Goal: Task Accomplishment & Management: Use online tool/utility

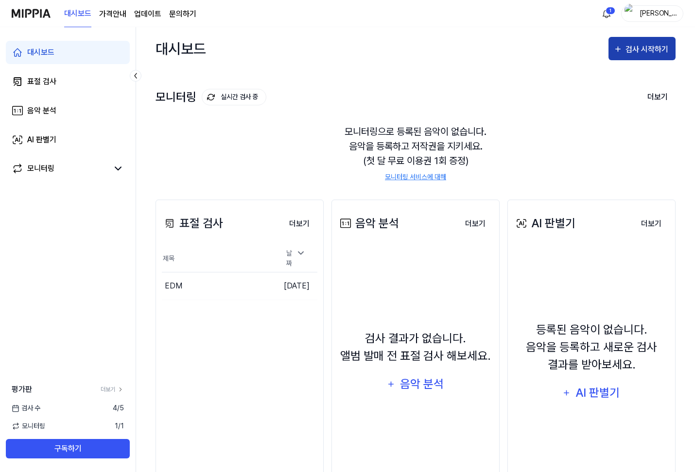
click at [656, 55] on div "검사 시작하기" at bounding box center [648, 49] width 45 height 13
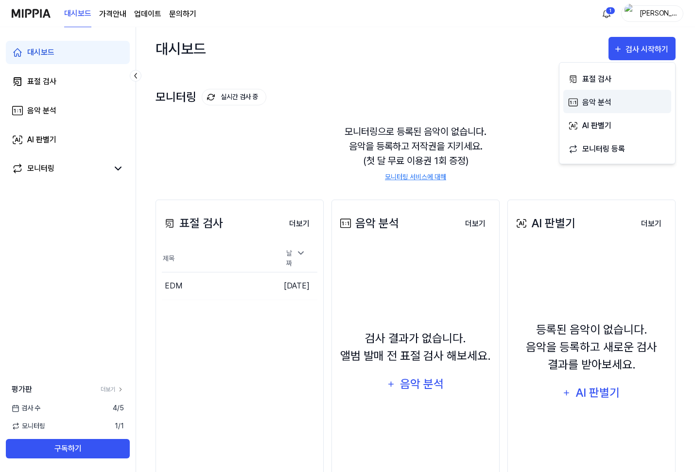
click at [634, 107] on div "음악 분석" at bounding box center [624, 102] width 85 height 13
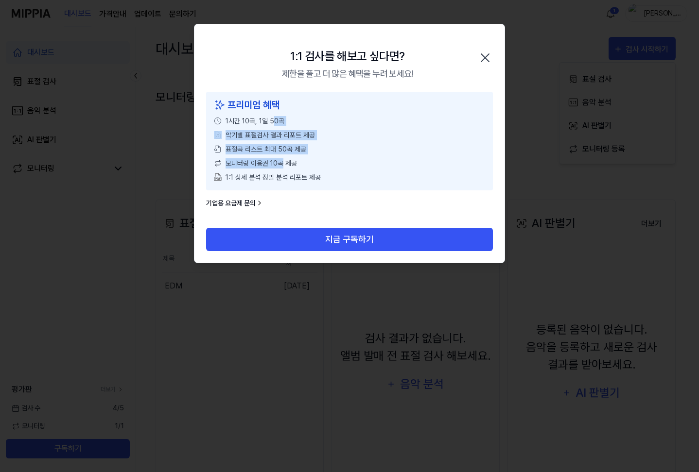
drag, startPoint x: 274, startPoint y: 123, endPoint x: 283, endPoint y: 168, distance: 45.7
click at [283, 168] on div "프리미엄 혜택 1시간 10곡, 1일 50곡 악기별 표절검사 결과 리포트 제공 표절곡 리스트 최대 50곡 제공 모니터링 이용권 10곡 제공 1:…" at bounding box center [349, 141] width 287 height 99
click at [283, 168] on span "모니터링 이용권 10곡 제공" at bounding box center [261, 163] width 71 height 10
drag, startPoint x: 283, startPoint y: 171, endPoint x: 264, endPoint y: 109, distance: 64.6
click at [264, 109] on div "프리미엄 혜택 1시간 10곡, 1일 50곡 악기별 표절검사 결과 리포트 제공 표절곡 리스트 최대 50곡 제공 모니터링 이용권 10곡 제공 1:…" at bounding box center [349, 141] width 287 height 99
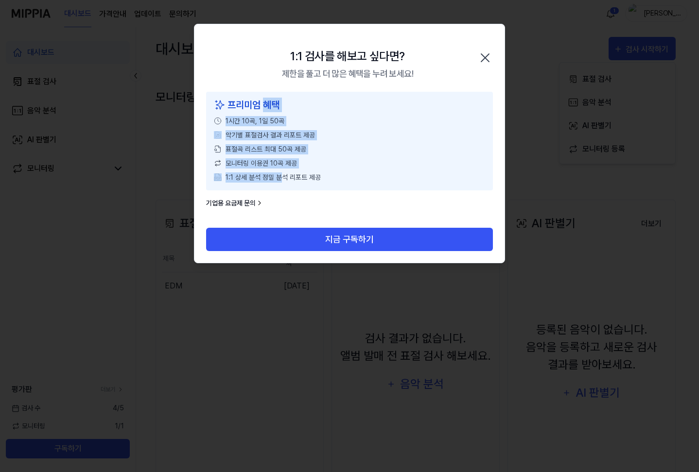
click at [264, 108] on div "프리미엄 혜택" at bounding box center [349, 105] width 271 height 15
drag, startPoint x: 271, startPoint y: 135, endPoint x: 274, endPoint y: 170, distance: 34.6
click at [274, 170] on div "프리미엄 혜택 1시간 10곡, 1일 50곡 악기별 표절검사 결과 리포트 제공 표절곡 리스트 최대 50곡 제공 모니터링 이용권 10곡 제공 1:…" at bounding box center [349, 141] width 287 height 99
drag, startPoint x: 269, startPoint y: 156, endPoint x: 266, endPoint y: 111, distance: 45.3
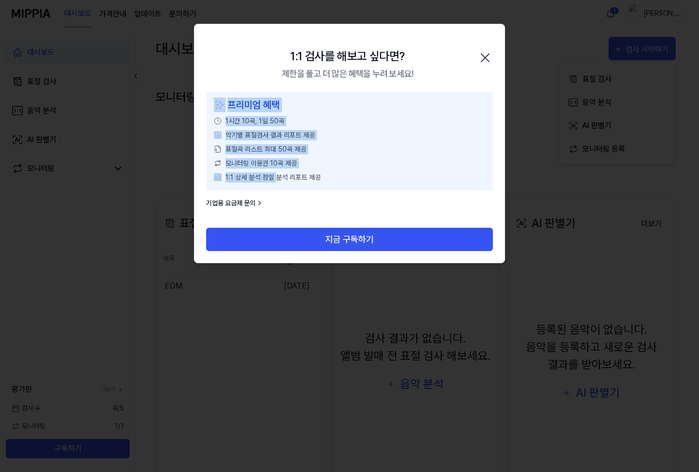
click at [266, 111] on div "프리미엄 혜택 1시간 10곡, 1일 50곡 악기별 표절검사 결과 리포트 제공 표절곡 리스트 최대 50곡 제공 모니터링 이용권 10곡 제공 1:…" at bounding box center [349, 141] width 287 height 99
click at [266, 109] on div "프리미엄 혜택" at bounding box center [349, 105] width 271 height 15
drag, startPoint x: 273, startPoint y: 117, endPoint x: 275, endPoint y: 173, distance: 56.4
click at [275, 173] on div "프리미엄 혜택 1시간 10곡, 1일 50곡 악기별 표절검사 결과 리포트 제공 표절곡 리스트 최대 50곡 제공 모니터링 이용권 10곡 제공 1:…" at bounding box center [349, 141] width 287 height 99
click at [275, 173] on span "1:1 상세 분석 정밀 분석 리포트 제공" at bounding box center [273, 178] width 95 height 10
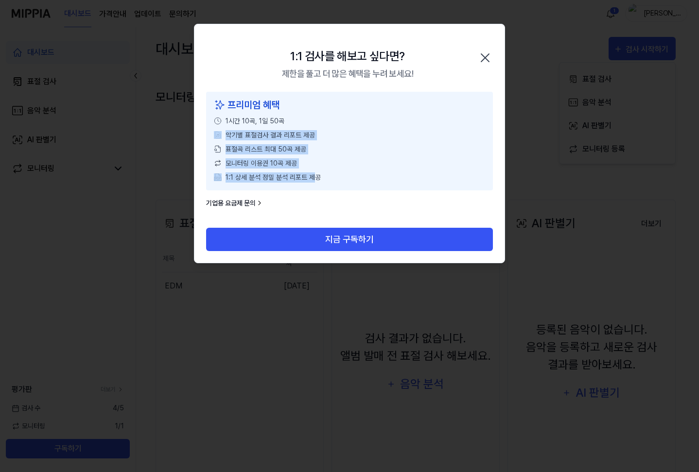
drag, startPoint x: 312, startPoint y: 180, endPoint x: 293, endPoint y: 115, distance: 67.8
click at [292, 120] on div "프리미엄 혜택 1시간 10곡, 1일 50곡 악기별 표절검사 결과 리포트 제공 표절곡 리스트 최대 50곡 제공 모니터링 이용권 10곡 제공 1:…" at bounding box center [349, 141] width 287 height 99
click at [293, 115] on div "프리미엄 혜택 1시간 10곡, 1일 50곡 악기별 표절검사 결과 리포트 제공 표절곡 리스트 최대 50곡 제공 모니터링 이용권 10곡 제공 1:…" at bounding box center [349, 141] width 287 height 99
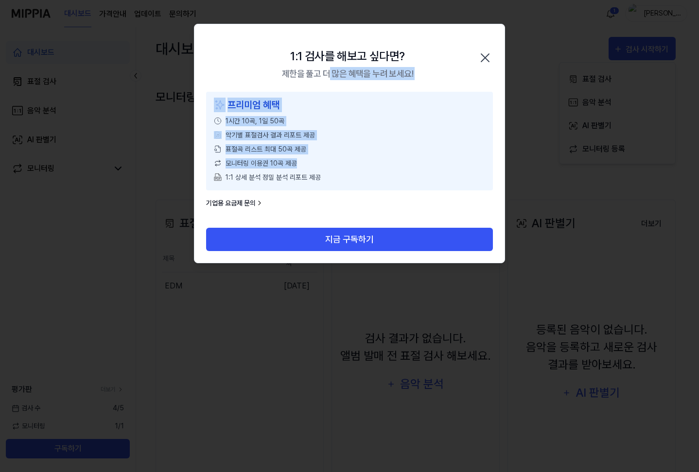
drag, startPoint x: 330, startPoint y: 89, endPoint x: 357, endPoint y: 173, distance: 87.5
click at [355, 173] on div "1:1 검사를 해보고 싶다면? 제한을 풀고 더 많은 혜택을 누려 보세요! 닫기 프리미엄 혜택 1시간 10곡, 1일 50곡 악기별 표절검사 결과…" at bounding box center [349, 144] width 311 height 240
click at [357, 173] on div "1:1 상세 분석 정밀 분석 리포트 제공" at bounding box center [349, 178] width 271 height 10
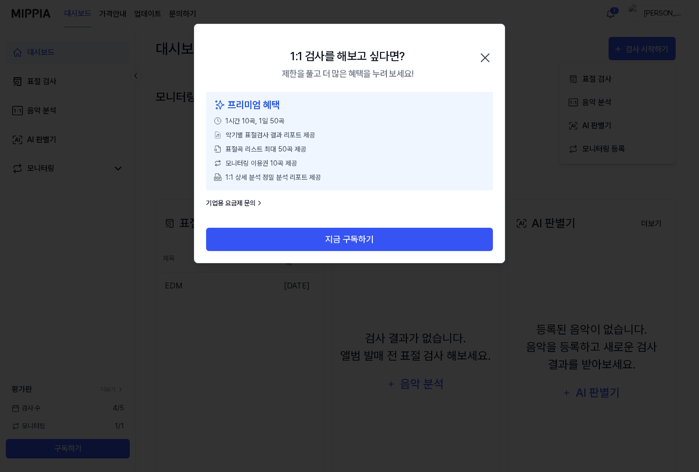
click at [490, 52] on icon "button" at bounding box center [485, 58] width 16 height 16
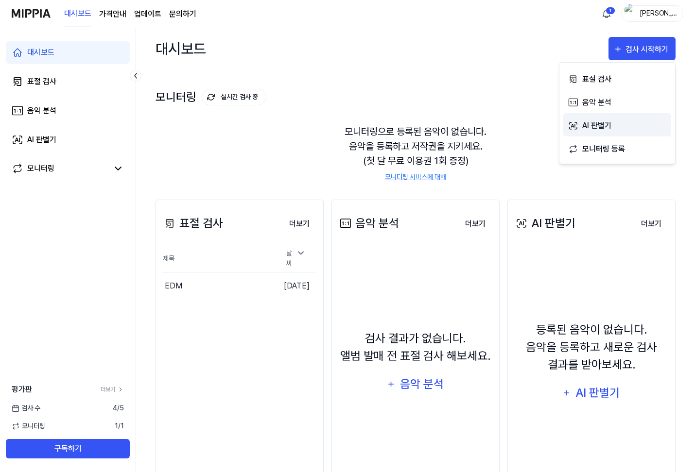
click at [609, 125] on div "AI 판별기" at bounding box center [624, 126] width 85 height 13
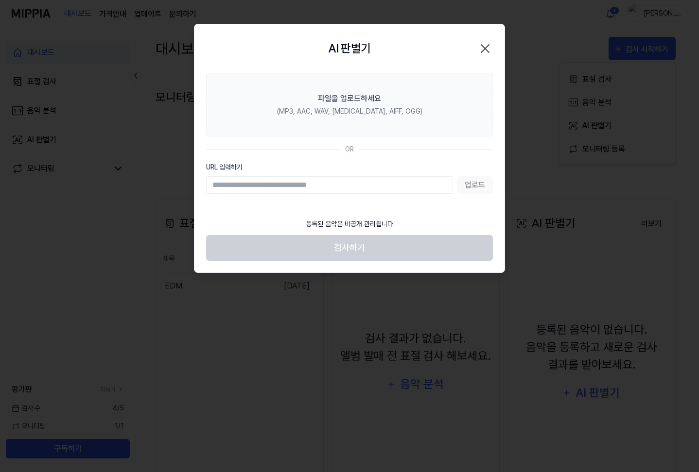
click at [487, 41] on icon "button" at bounding box center [485, 49] width 16 height 16
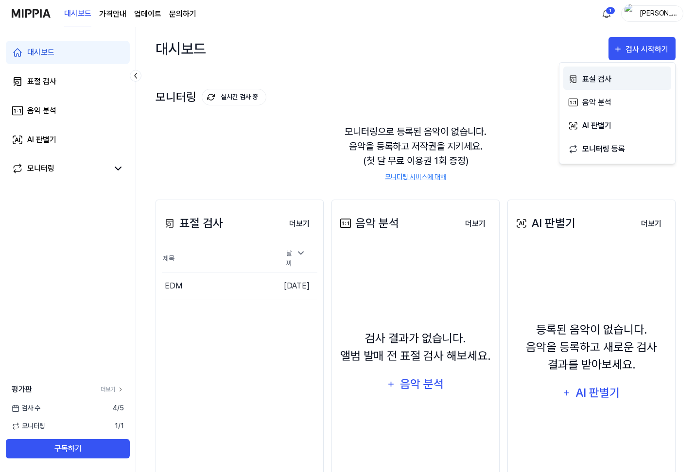
click at [613, 81] on div "표절 검사" at bounding box center [624, 79] width 85 height 13
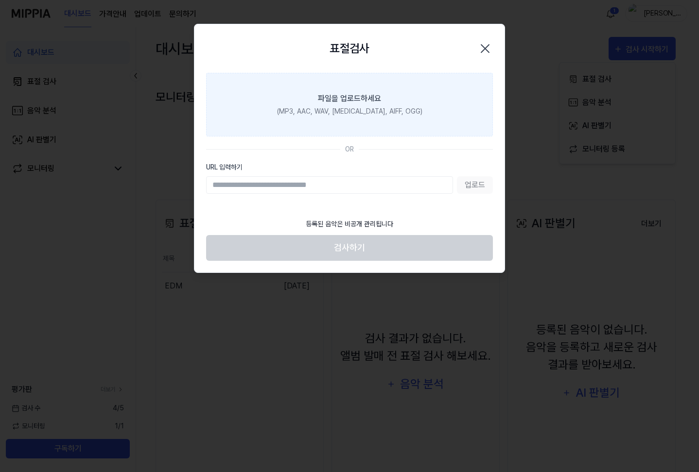
click at [406, 108] on label "파일을 업로드하세요 (MP3, AAC, WAV, [MEDICAL_DATA], AIFF, OGG)" at bounding box center [349, 105] width 287 height 64
click at [0, 0] on input "파일을 업로드하세요 (MP3, AAC, WAV, [MEDICAL_DATA], AIFF, OGG)" at bounding box center [0, 0] width 0 height 0
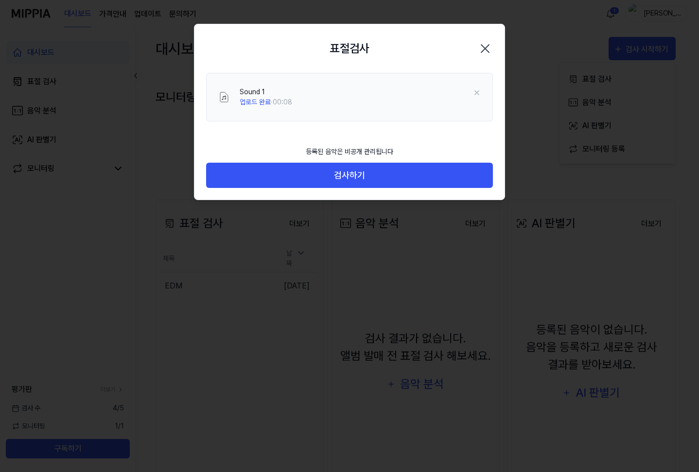
click at [480, 54] on icon "button" at bounding box center [485, 49] width 16 height 16
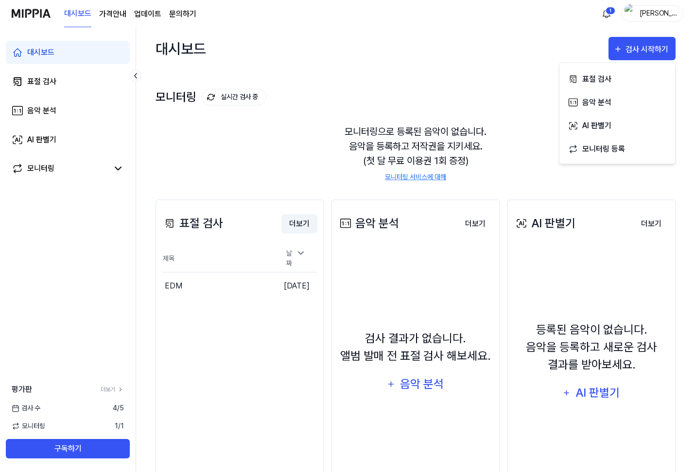
click at [294, 225] on button "더보기" at bounding box center [299, 223] width 36 height 19
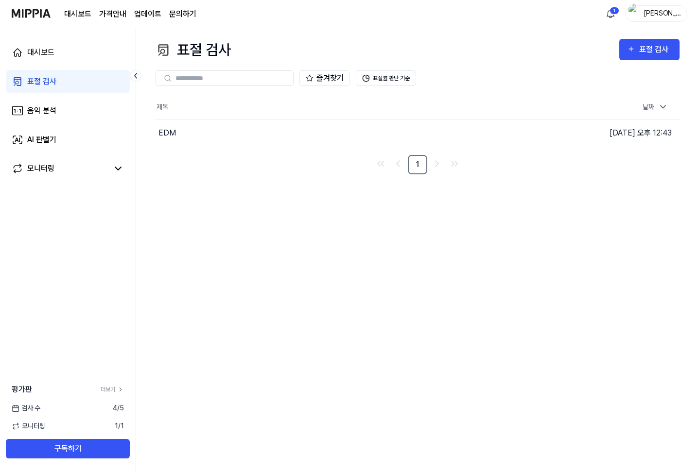
drag, startPoint x: 266, startPoint y: 195, endPoint x: 624, endPoint y: 113, distance: 367.2
click at [266, 195] on div "표절 검사 표절 검사 표절 검사 음악 분석 AI 판별기 즐겨찾기 표절률 판단 기준 제목 날짜 EDM 이동하기 [DATE] 오후 12:43 1" at bounding box center [417, 249] width 563 height 445
click at [665, 47] on div "표절 검사" at bounding box center [655, 49] width 33 height 13
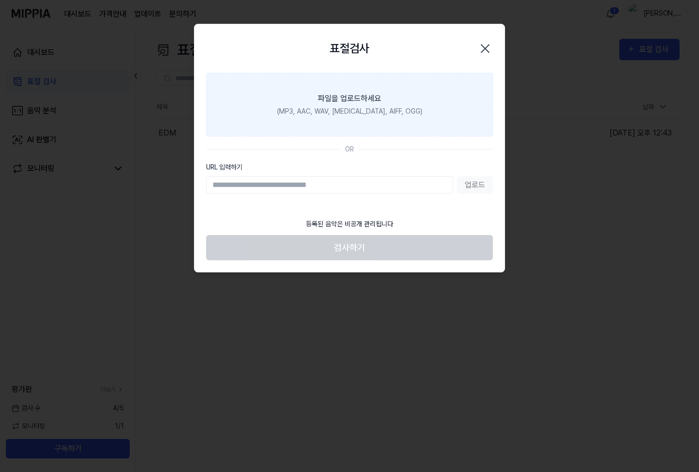
click at [446, 102] on label "파일을 업로드하세요 (MP3, AAC, WAV, [MEDICAL_DATA], AIFF, OGG)" at bounding box center [349, 105] width 287 height 64
click at [0, 0] on input "파일을 업로드하세요 (MP3, AAC, WAV, [MEDICAL_DATA], AIFF, OGG)" at bounding box center [0, 0] width 0 height 0
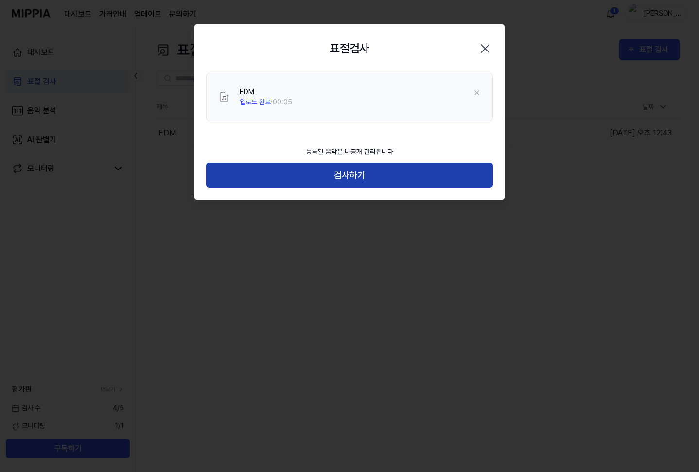
click at [394, 173] on button "검사하기" at bounding box center [349, 176] width 287 height 26
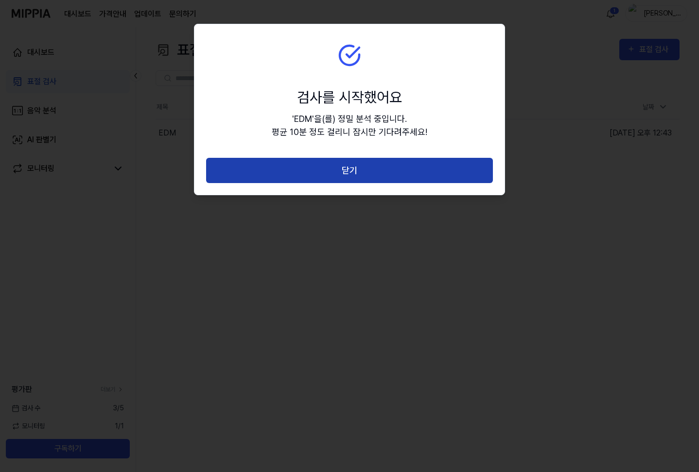
click at [398, 163] on button "닫기" at bounding box center [349, 171] width 287 height 26
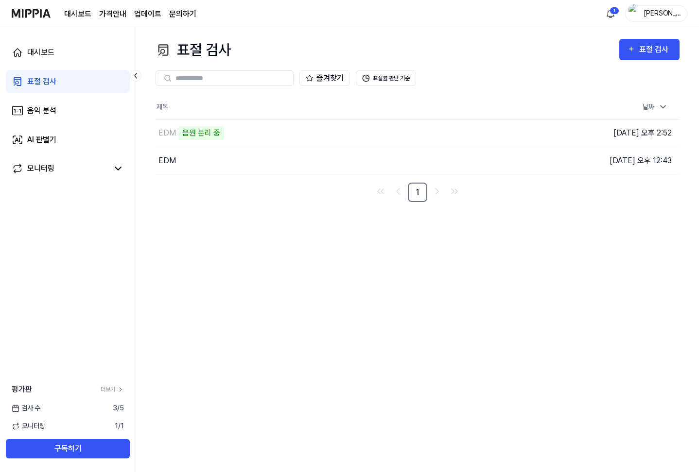
drag, startPoint x: 279, startPoint y: 227, endPoint x: 279, endPoint y: 213, distance: 14.1
click at [279, 227] on div "표절 검사 표절 검사 표절 검사 음악 분석 AI 판별기 즐겨찾기 표절률 판단 기준 제목 날짜 EDM 음원 분리 중 이동하기 [DATE] 오후 …" at bounding box center [417, 249] width 563 height 445
click at [636, 227] on div "표절 검사 표절 검사 표절 검사 음악 분석 AI 판별기 즐겨찾기 표절률 판단 기준 제목 날짜 EDM 음원 분리 중 이동하기 [DATE] 오후 …" at bounding box center [417, 249] width 563 height 445
click at [272, 441] on div "표절 검사 표절 검사 표절 검사 음악 분석 AI 판별기 즐겨찾기 표절률 판단 기준 제목 날짜 EDM 악보 분석 중 이동하기 [DATE] 오후 …" at bounding box center [417, 249] width 563 height 445
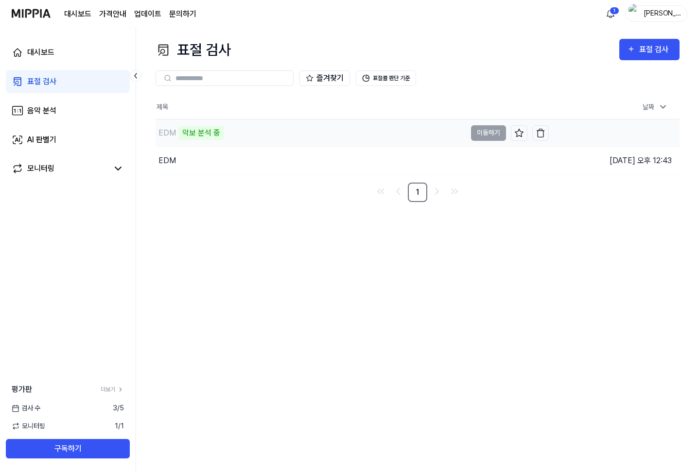
click at [188, 141] on div "EDM 악보 분석 중" at bounding box center [311, 133] width 311 height 27
click at [290, 131] on div "EDM 악보 분석 중" at bounding box center [311, 133] width 311 height 27
click at [378, 136] on div "EDM 악보 분석 중" at bounding box center [311, 133] width 311 height 27
click at [198, 129] on div "악보 분석 중" at bounding box center [201, 133] width 46 height 14
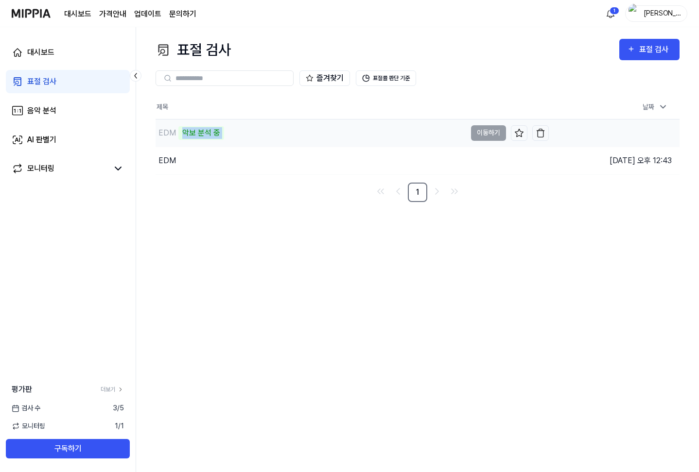
click at [198, 129] on div "악보 분석 중" at bounding box center [201, 133] width 46 height 14
click at [51, 113] on div "음악 분석" at bounding box center [41, 111] width 29 height 12
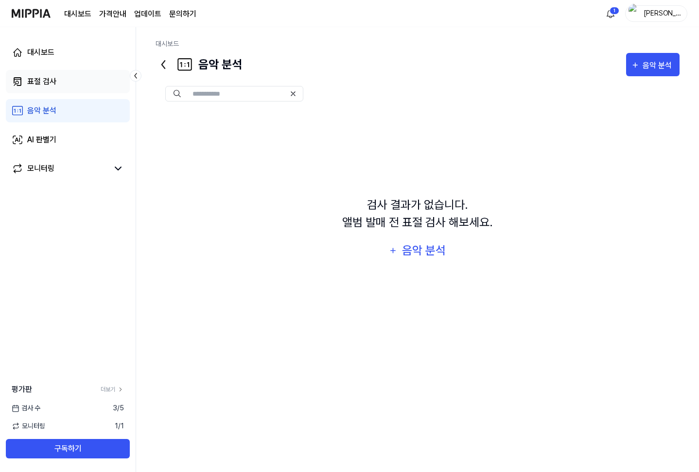
click at [67, 77] on link "표절 검사" at bounding box center [68, 81] width 124 height 23
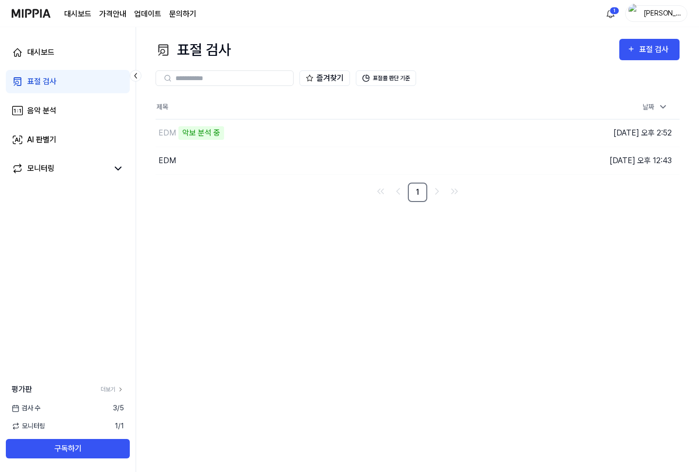
click at [316, 218] on div "표절 검사 표절 검사 표절 검사 음악 분석 AI 판별기 즐겨찾기 표절률 판단 기준 제목 날짜 EDM 악보 분석 중 이동하기 [DATE] 오후 …" at bounding box center [417, 249] width 563 height 445
click at [502, 325] on div "표절 검사 표절 검사 표절 검사 음악 분석 AI 판별기 즐겨찾기 표절률 판단 기준 제목 날짜 EDM 악보 분석 중 이동하기 [DATE] 오후 …" at bounding box center [417, 249] width 563 height 445
drag, startPoint x: 302, startPoint y: 279, endPoint x: 303, endPoint y: 271, distance: 7.4
click at [303, 277] on div "표절 검사 표절 검사 표절 검사 음악 분석 AI 판별기 즐겨찾기 표절률 판단 기준 제목 날짜 EDM 악보 분석 중 이동하기 [DATE] 오후 …" at bounding box center [417, 249] width 563 height 445
click at [335, 285] on div "표절 검사 표절 검사 표절 검사 음악 분석 AI 판별기 즐겨찾기 표절률 판단 기준 제목 날짜 EDM 악보 분석 중 이동하기 [DATE] 오후 …" at bounding box center [417, 249] width 563 height 445
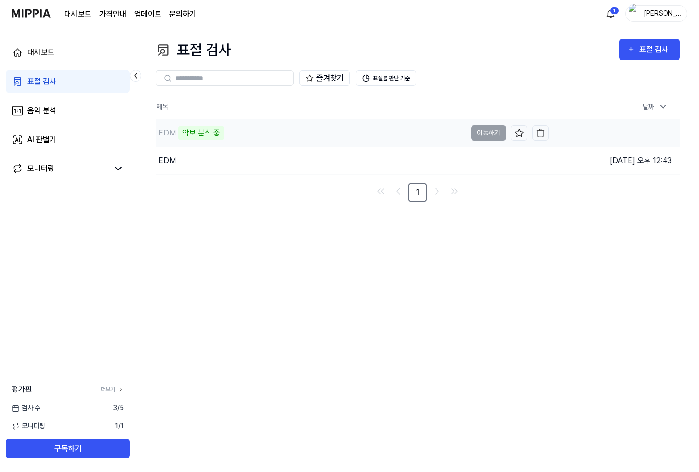
click at [455, 137] on div "EDM 악보 분석 중" at bounding box center [311, 133] width 311 height 27
click at [455, 136] on div "EDM 악보 분석 중" at bounding box center [311, 133] width 311 height 27
click at [503, 132] on td "EDM 악보 분석 중 이동하기" at bounding box center [352, 133] width 393 height 27
click at [498, 133] on td "EDM 악보 분석 중 이동하기" at bounding box center [352, 133] width 393 height 27
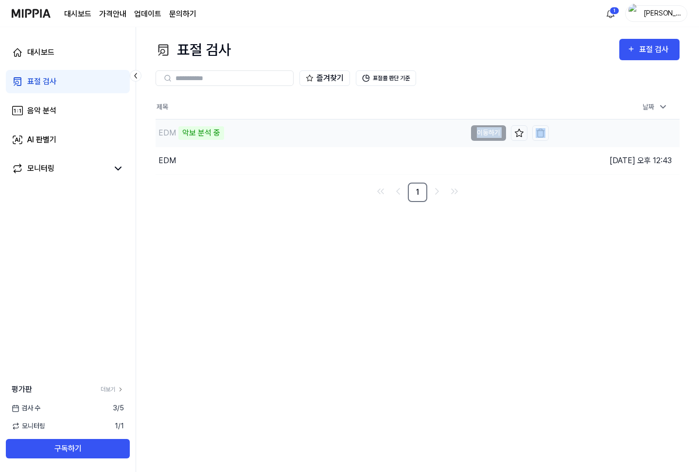
drag, startPoint x: 498, startPoint y: 133, endPoint x: 496, endPoint y: 125, distance: 8.0
click at [497, 130] on td "EDM 악보 분석 중 이동하기" at bounding box center [352, 133] width 393 height 27
